Goal: Task Accomplishment & Management: Manage account settings

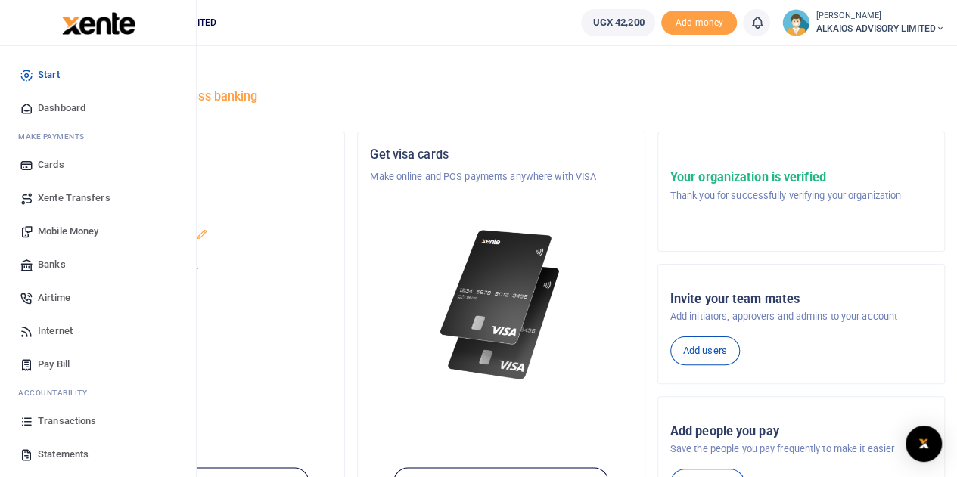
click at [65, 418] on span "Transactions" at bounding box center [67, 421] width 58 height 15
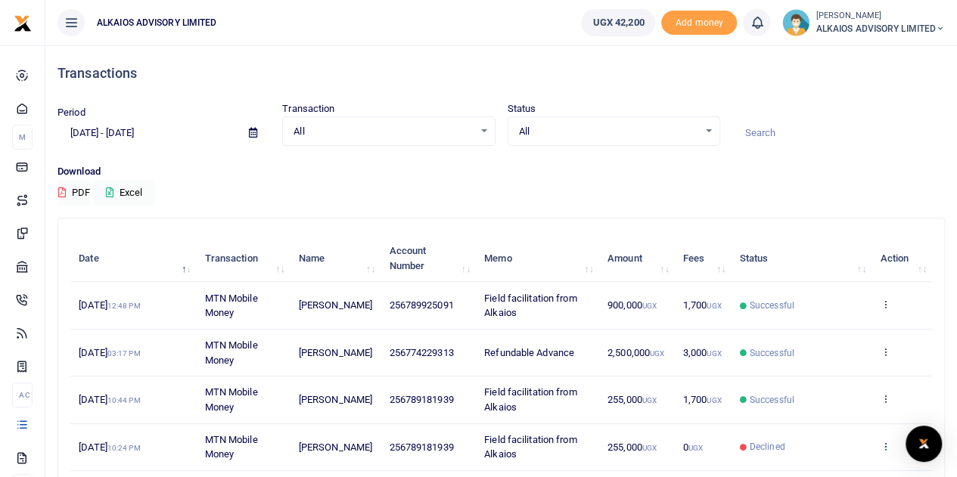
click at [885, 443] on icon at bounding box center [885, 446] width 10 height 11
click at [832, 386] on link "View details" at bounding box center [830, 389] width 120 height 21
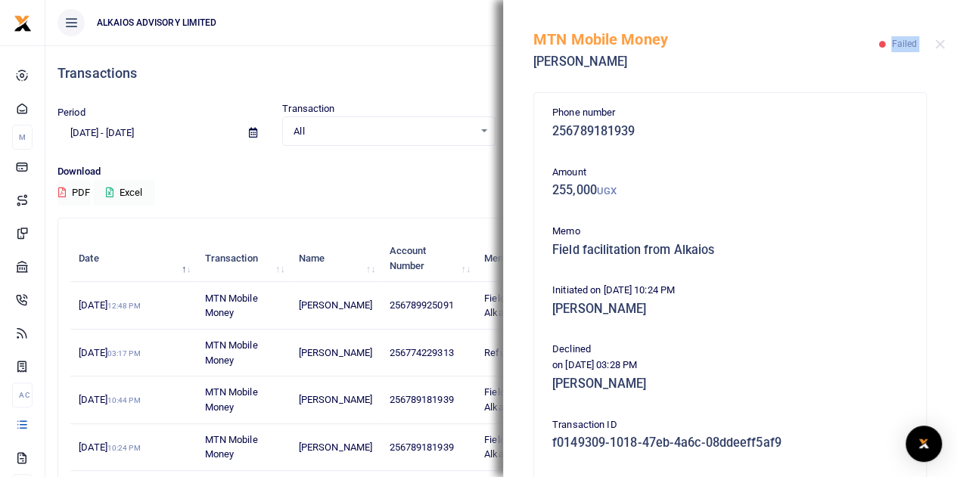
drag, startPoint x: 894, startPoint y: 47, endPoint x: 948, endPoint y: 39, distance: 54.4
click at [948, 39] on div "MTN Mobile Money Enock Kayinja Failed" at bounding box center [730, 42] width 454 height 84
click at [941, 43] on button "Close" at bounding box center [940, 44] width 10 height 10
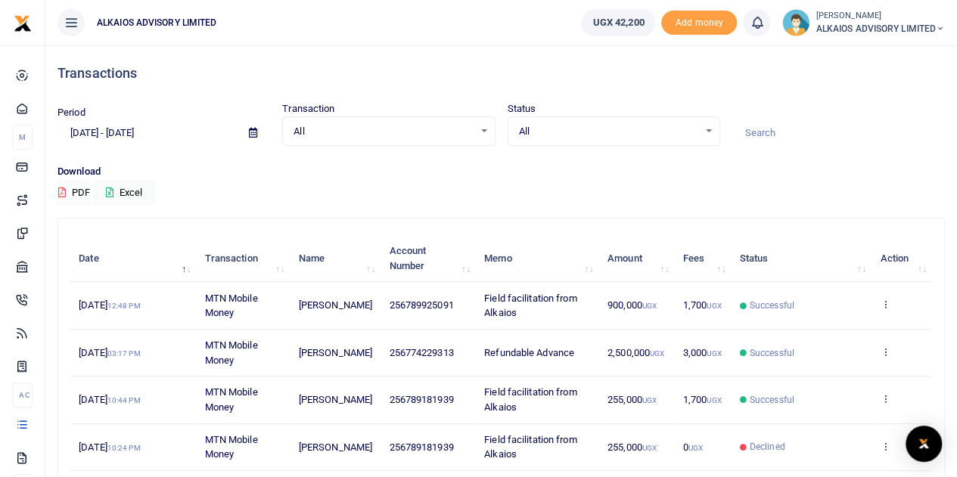
click at [860, 29] on span "ALKAIOS ADVISORY LIMITED" at bounding box center [880, 29] width 129 height 14
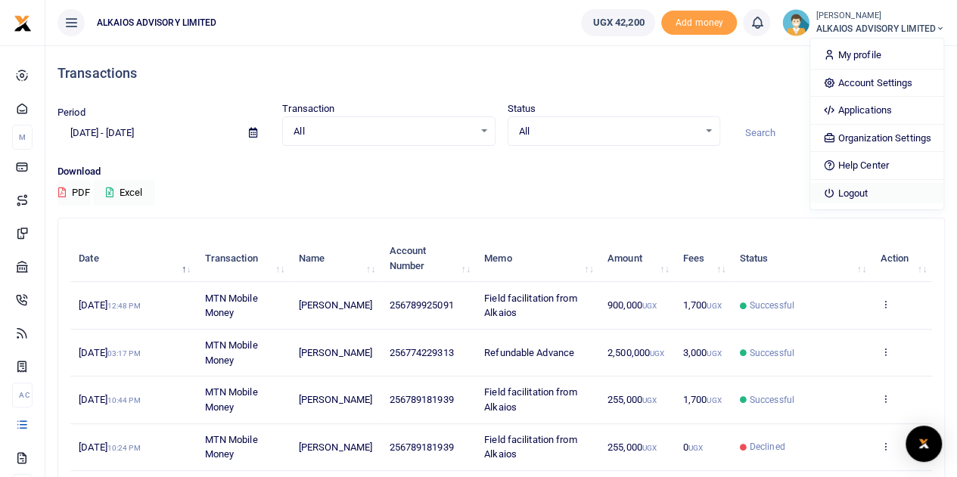
click at [851, 190] on link "Logout" at bounding box center [876, 193] width 132 height 21
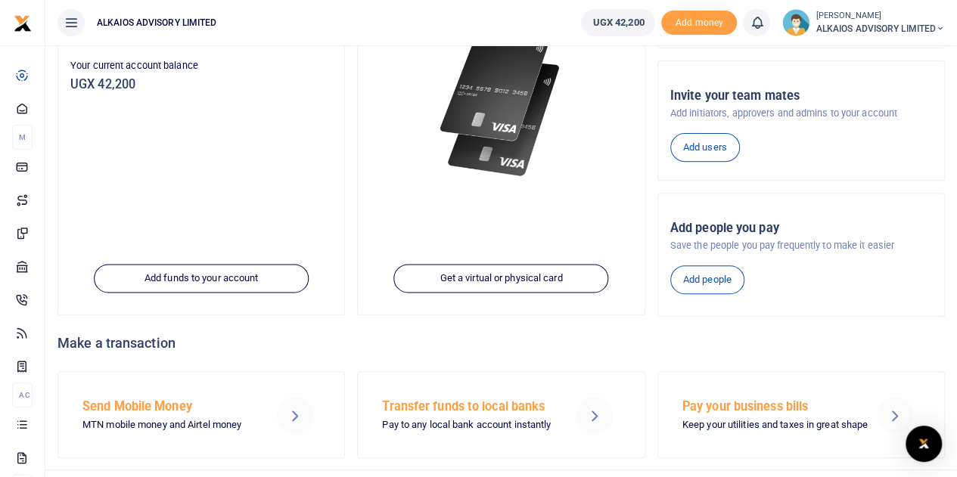
scroll to position [232, 0]
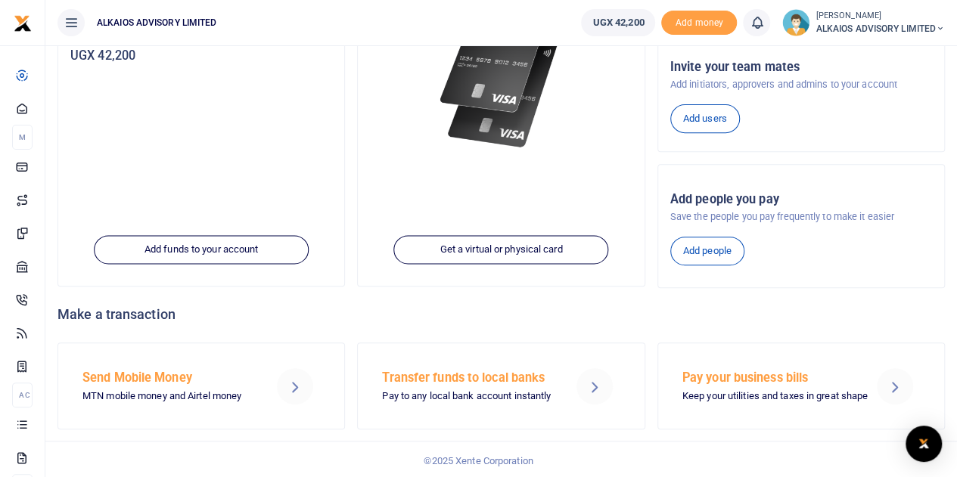
click at [892, 383] on icon at bounding box center [895, 387] width 18 height 18
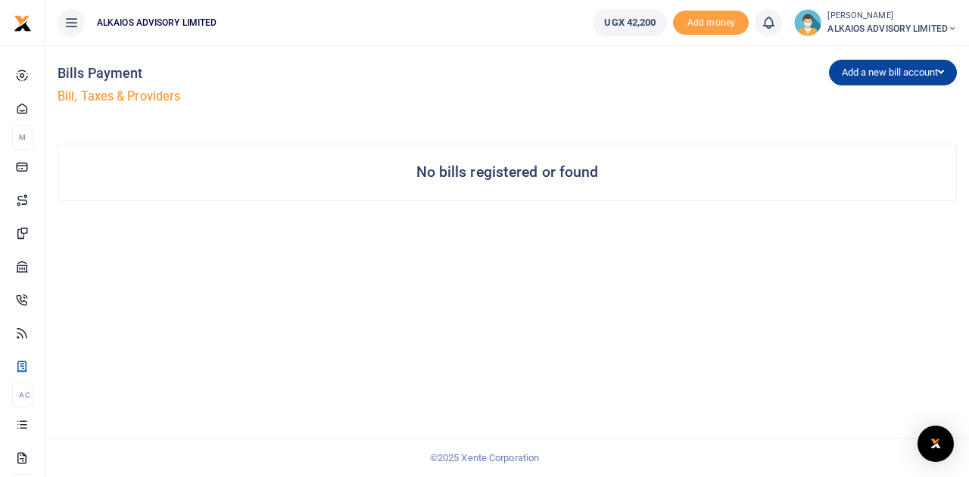
click at [940, 67] on icon "button" at bounding box center [940, 72] width 6 height 10
click at [845, 145] on link "URA" at bounding box center [889, 145] width 120 height 21
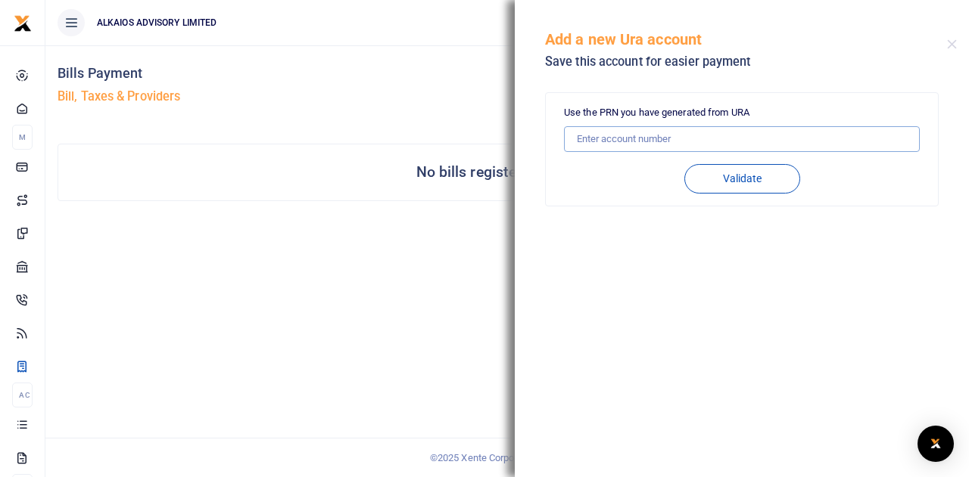
click at [723, 138] on input "text" at bounding box center [742, 139] width 356 height 26
click at [400, 258] on div "Bills Payment Bill, Taxes & Providers Add a new bill account UEDCL NWSC URA KCC…" at bounding box center [506, 261] width 923 height 432
click at [950, 37] on div "Add a new Ura account Save this account for easier payment" at bounding box center [742, 42] width 454 height 84
click at [947, 50] on div "Add a new Ura account Save this account for easier payment" at bounding box center [742, 42] width 454 height 84
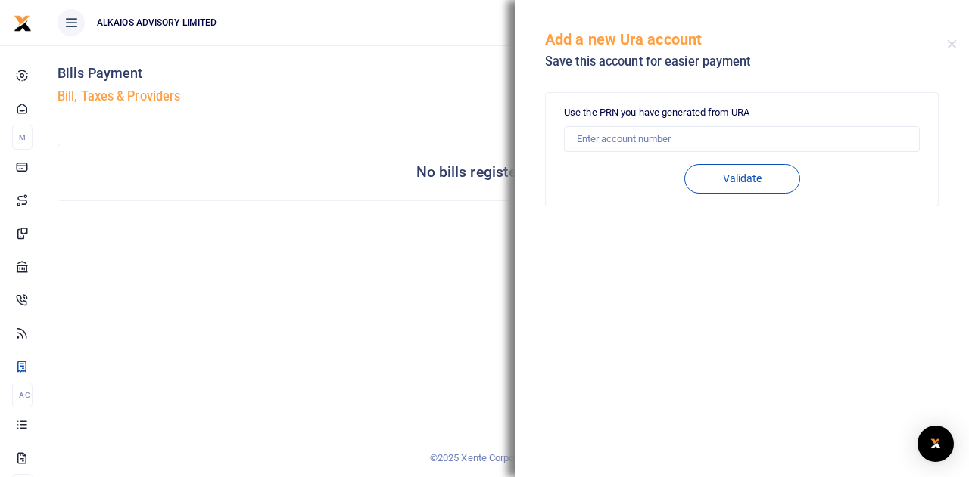
click at [462, 54] on div "Bills Payment Bill, Taxes & Providers" at bounding box center [279, 88] width 443 height 86
click at [434, 131] on div "Bills Payment Bill, Taxes & Providers Add a new bill account UEDCL NWSC URA KCC…" at bounding box center [506, 136] width 911 height 182
click at [953, 41] on button "Close" at bounding box center [952, 44] width 10 height 10
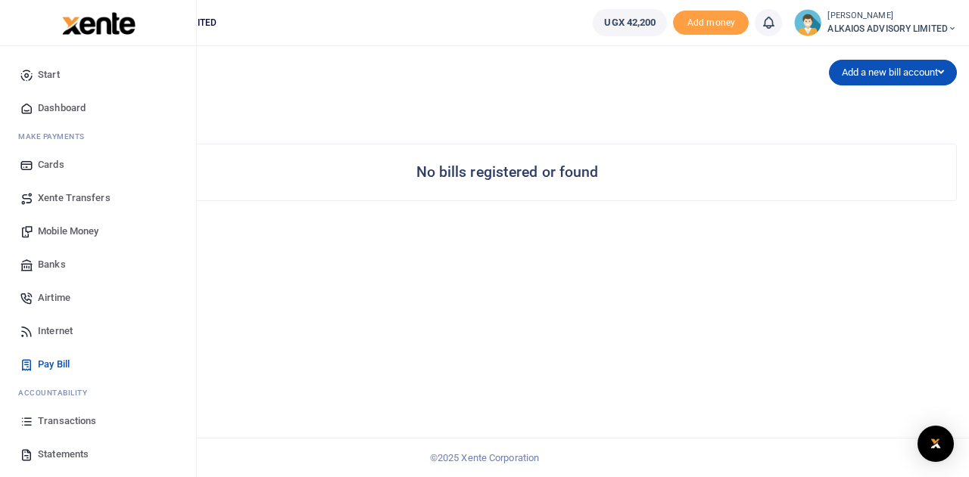
click at [82, 18] on img at bounding box center [98, 23] width 73 height 23
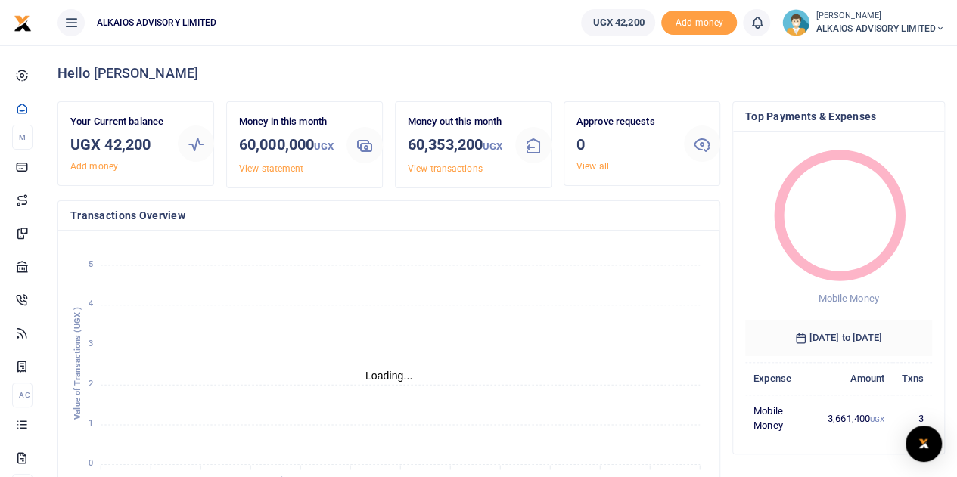
scroll to position [12, 12]
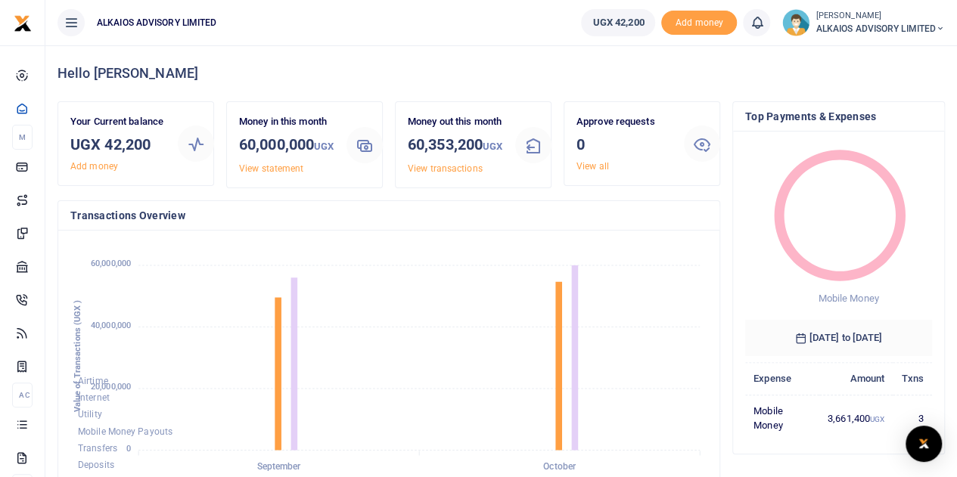
click at [201, 141] on icon at bounding box center [196, 144] width 18 height 18
click at [260, 174] on link "View statement" at bounding box center [271, 168] width 64 height 11
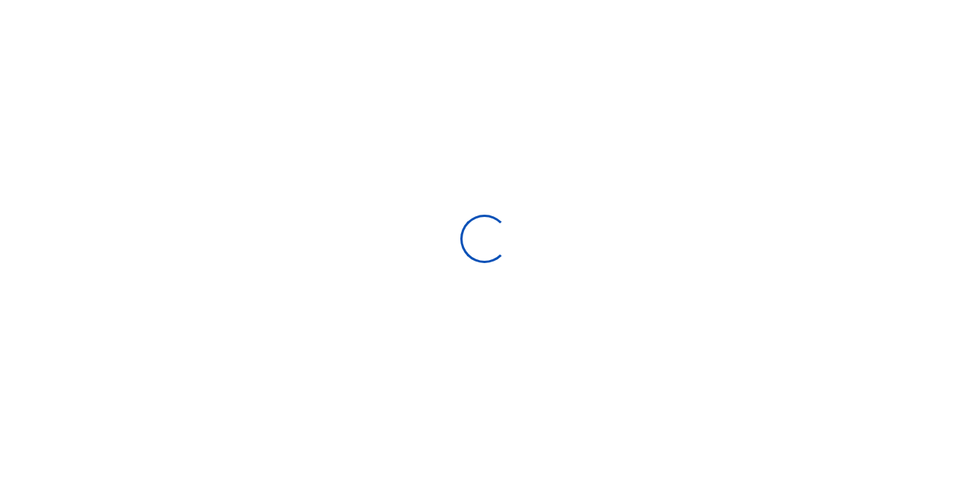
select select "ALL"
type input "[DATE] - [DATE]"
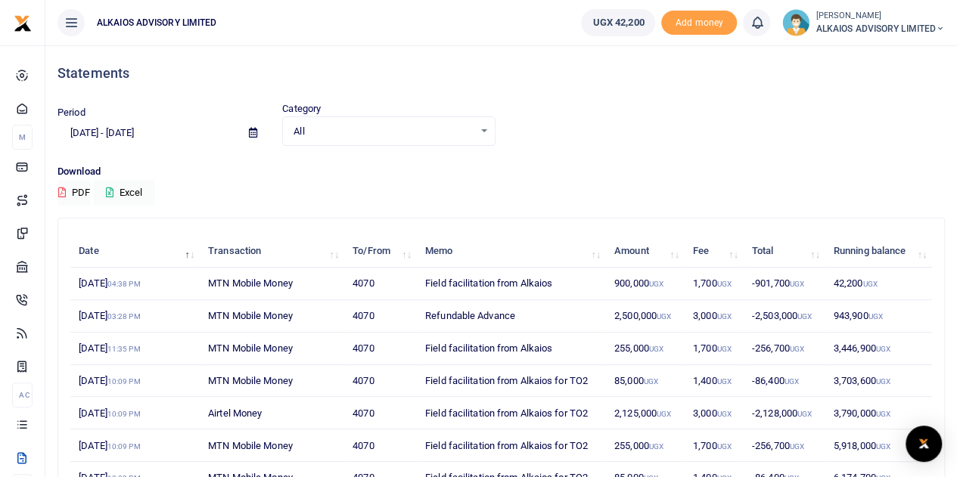
click at [866, 12] on small "[PERSON_NAME]" at bounding box center [880, 16] width 129 height 13
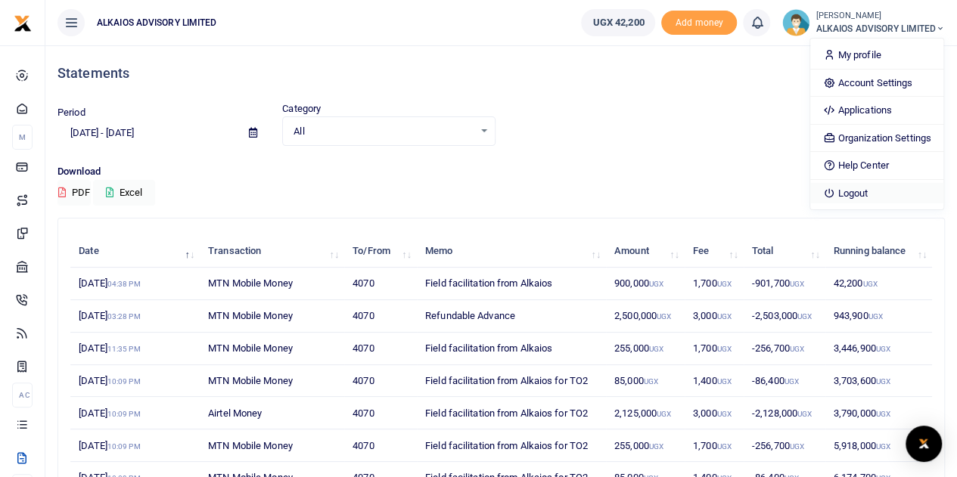
click at [838, 188] on link "Logout" at bounding box center [876, 193] width 132 height 21
